Goal: Information Seeking & Learning: Learn about a topic

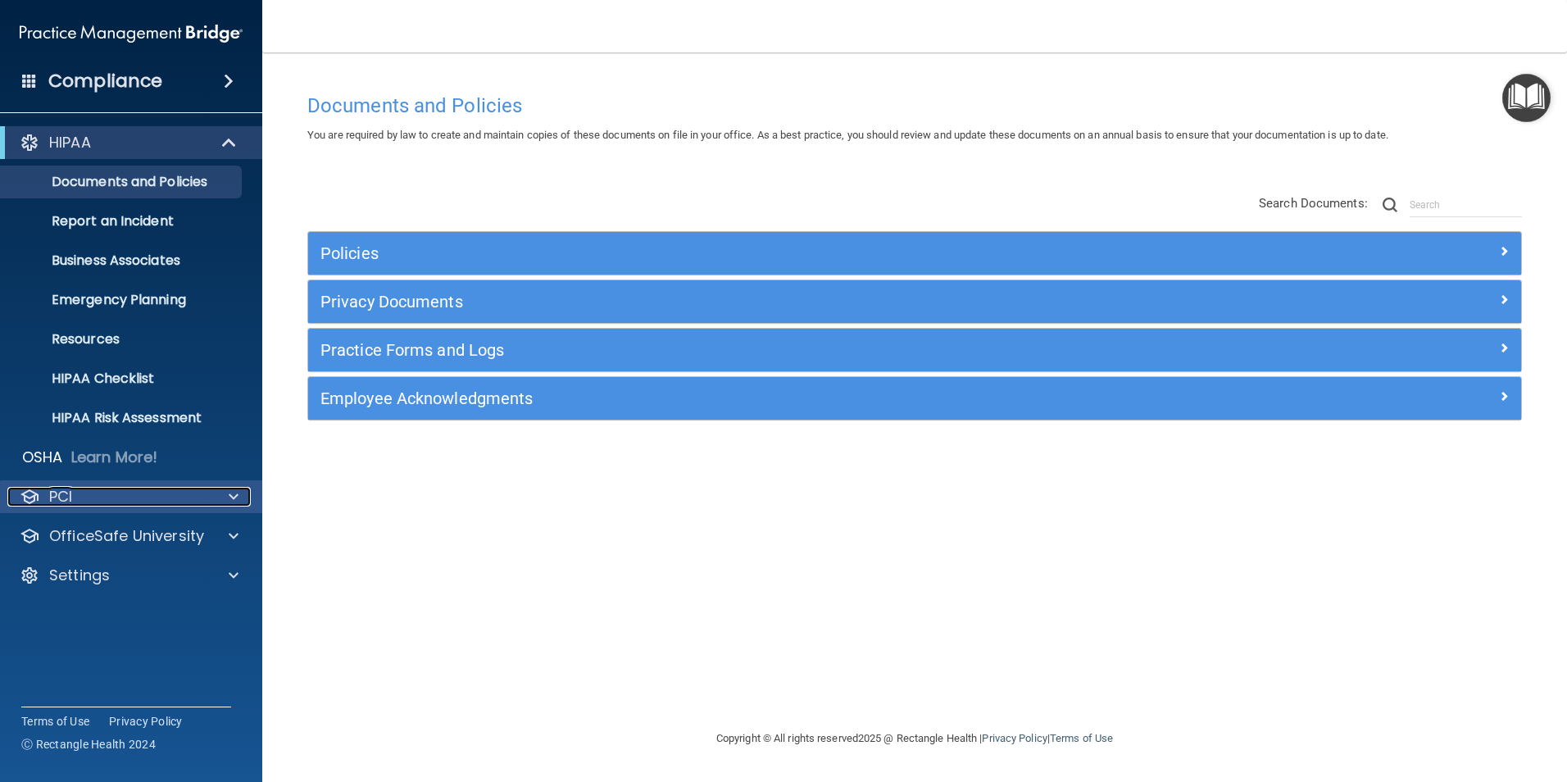
click at [157, 501] on div "PCI" at bounding box center [108, 497] width 203 height 20
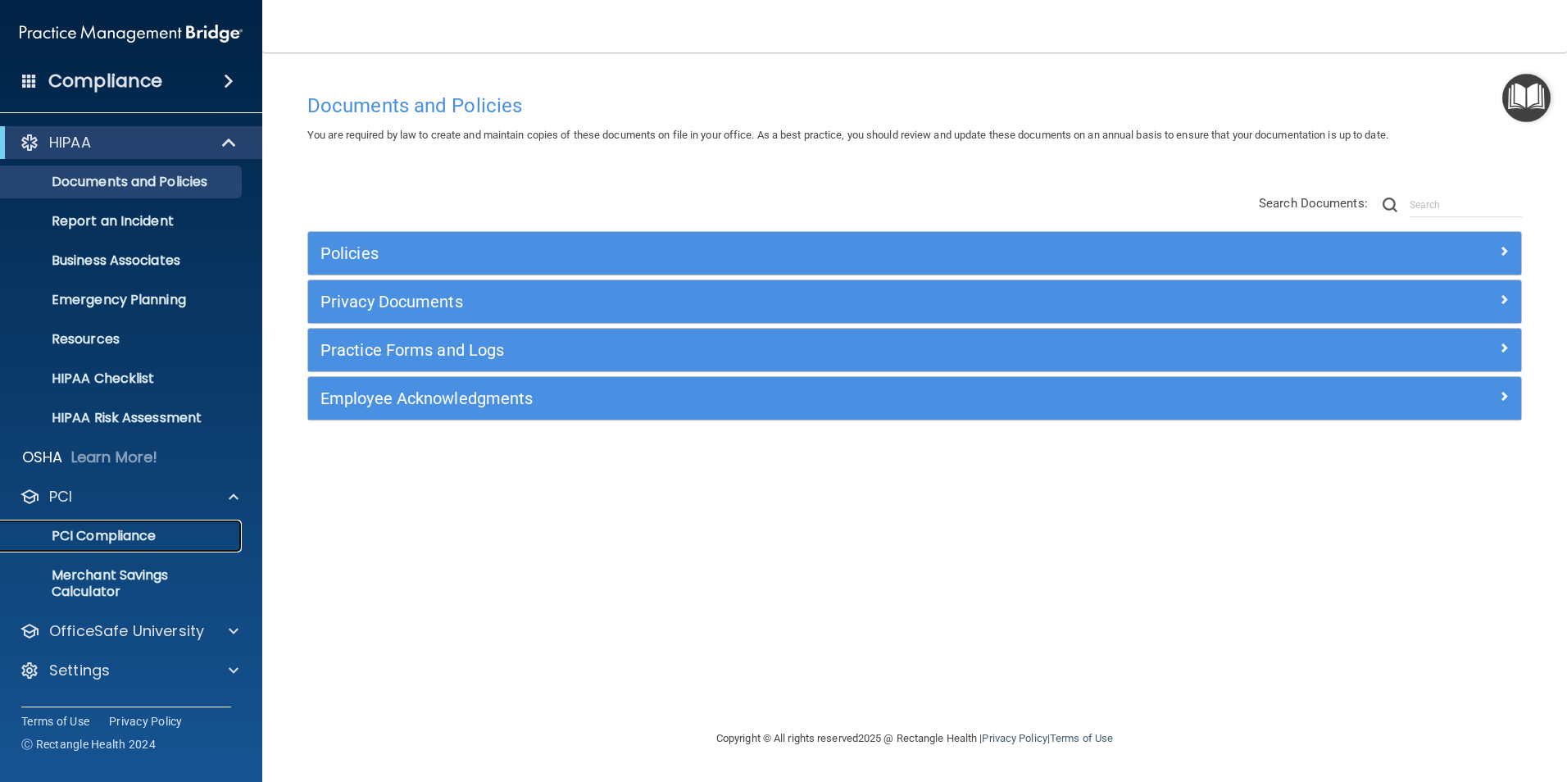
click at [141, 539] on p "PCI Compliance" at bounding box center [123, 536] width 224 height 16
